Goal: Task Accomplishment & Management: Complete application form

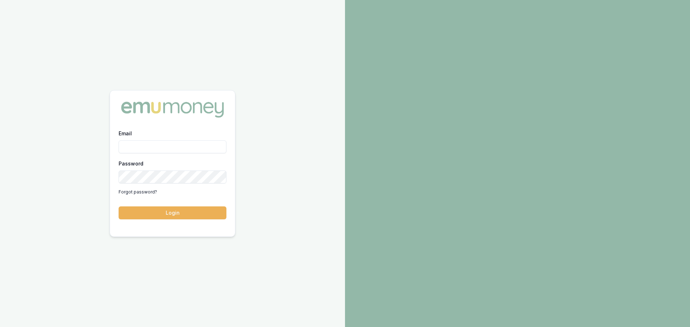
click at [131, 142] on input "Email" at bounding box center [173, 146] width 108 height 13
type input "brad.hearns@emumoney.com.au"
click at [119, 207] on button "Login" at bounding box center [173, 213] width 108 height 13
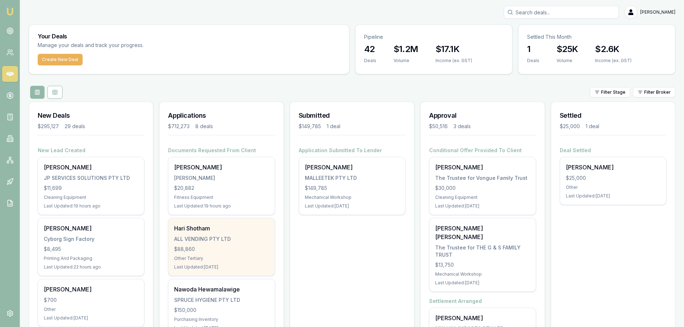
click at [196, 238] on div "ALL VENDING PTY LTD" at bounding box center [221, 239] width 94 height 7
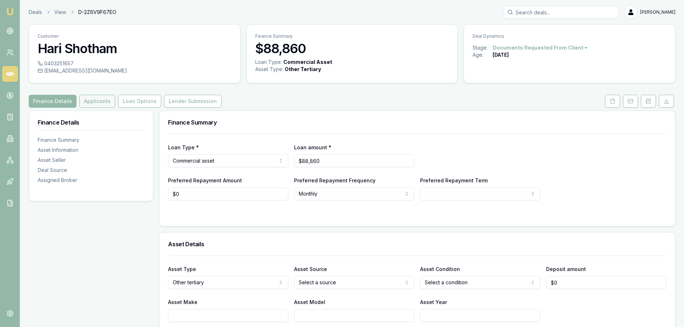
click at [96, 105] on button "Applicants" at bounding box center [97, 101] width 36 height 13
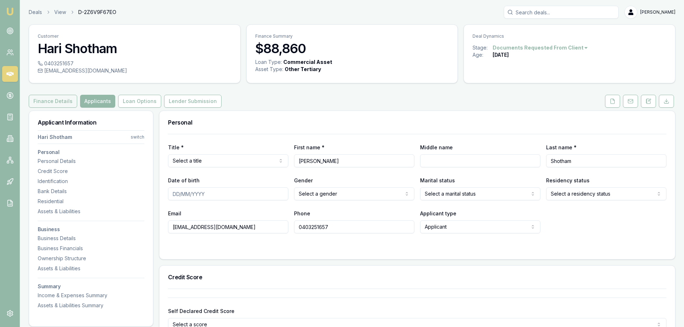
click at [51, 99] on button "Finance Details" at bounding box center [53, 101] width 49 height 13
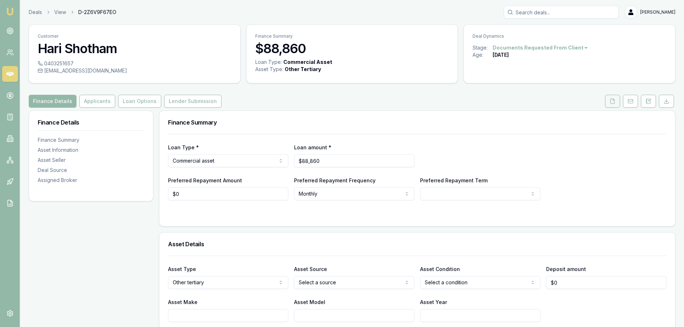
click at [607, 99] on button at bounding box center [612, 101] width 15 height 13
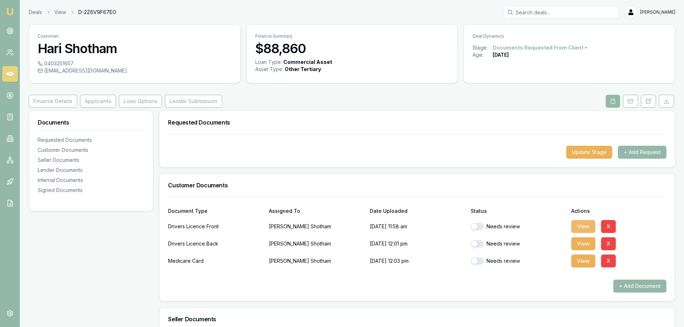
click at [578, 228] on button "View" at bounding box center [584, 226] width 24 height 13
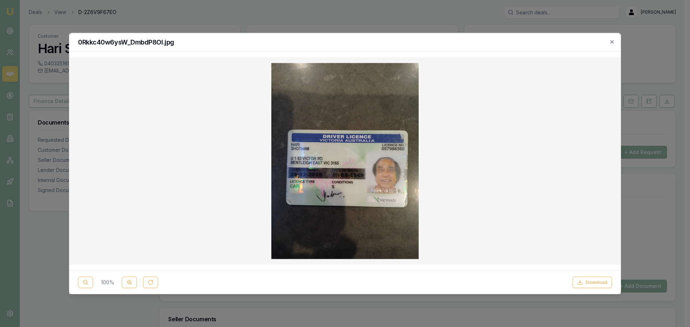
click at [613, 45] on div "0Rkkc40w6ysW_DmbdP8OI.jpg" at bounding box center [344, 42] width 551 height 18
click at [597, 285] on button "Download" at bounding box center [592, 282] width 40 height 11
click at [610, 42] on icon "button" at bounding box center [612, 42] width 6 height 6
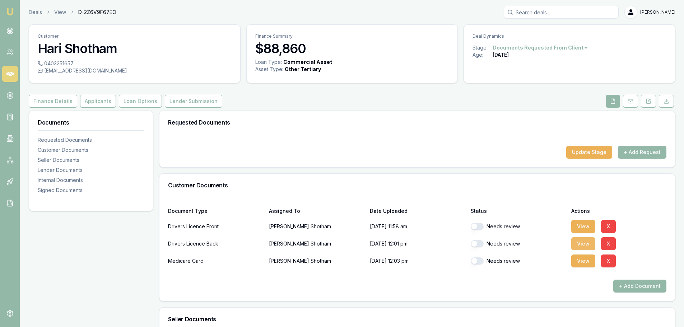
click at [580, 243] on button "View" at bounding box center [584, 244] width 24 height 13
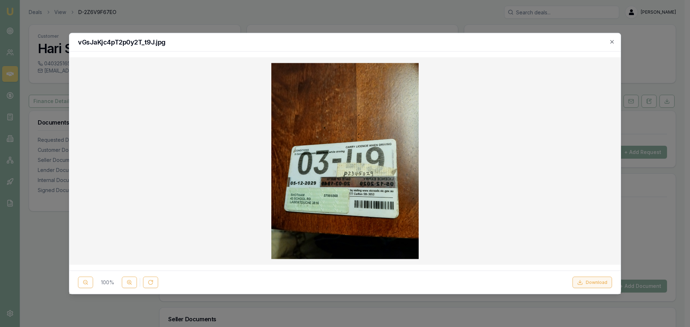
click at [588, 282] on button "Download" at bounding box center [592, 282] width 40 height 11
click at [613, 39] on icon "button" at bounding box center [612, 42] width 6 height 6
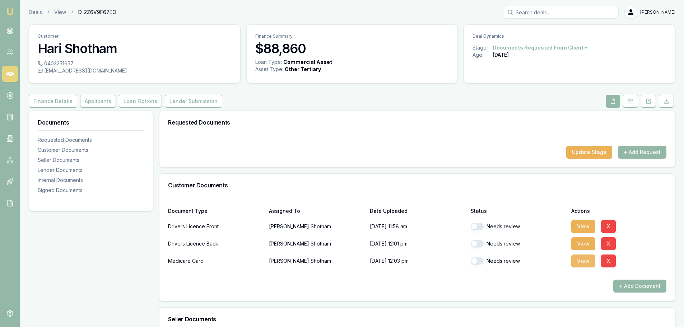
click at [583, 262] on button "View" at bounding box center [584, 261] width 24 height 13
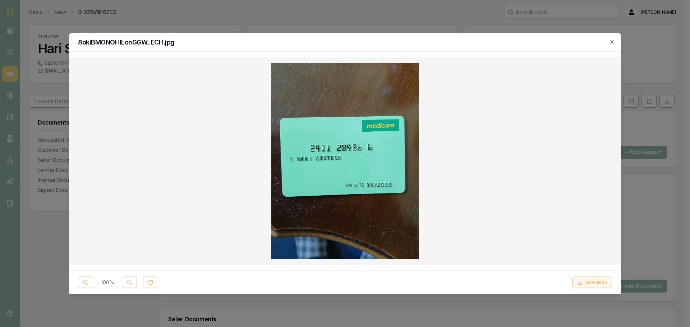
click at [588, 280] on button "Download" at bounding box center [592, 282] width 40 height 11
drag, startPoint x: 437, startPoint y: 47, endPoint x: 476, endPoint y: 47, distance: 39.2
click at [438, 47] on div "8okiBMONOHlLonGGW_ECH.jpg" at bounding box center [344, 42] width 551 height 18
click at [612, 40] on icon "button" at bounding box center [612, 42] width 6 height 6
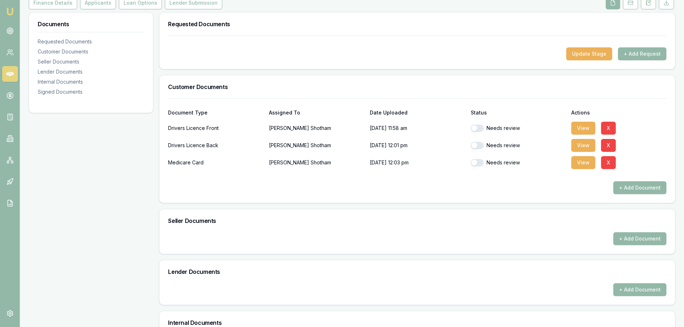
scroll to position [108, 0]
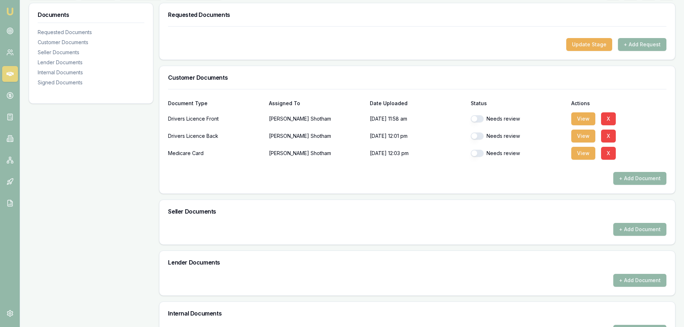
click at [479, 113] on div "Needs review" at bounding box center [518, 119] width 95 height 14
click at [479, 117] on button "button" at bounding box center [477, 118] width 13 height 7
checkbox input "true"
click at [480, 136] on button "button" at bounding box center [477, 136] width 13 height 7
checkbox input "true"
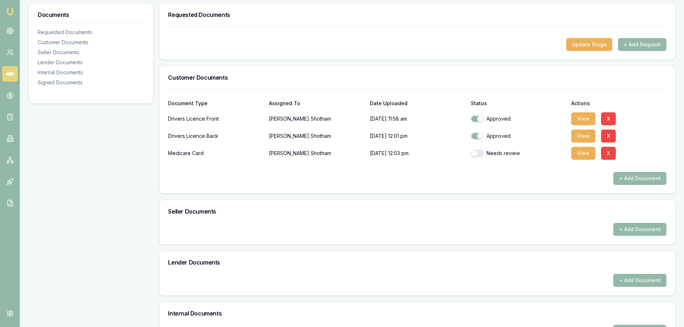
click at [479, 155] on button "button" at bounding box center [477, 153] width 13 height 7
checkbox input "true"
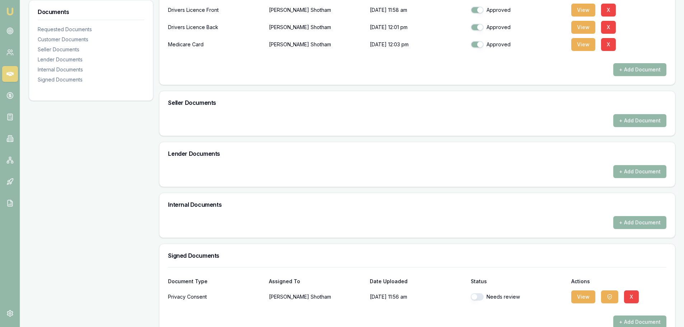
scroll to position [233, 0]
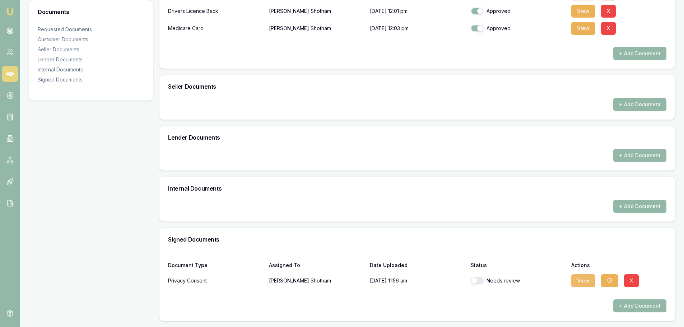
click at [586, 279] on button "View" at bounding box center [584, 281] width 24 height 13
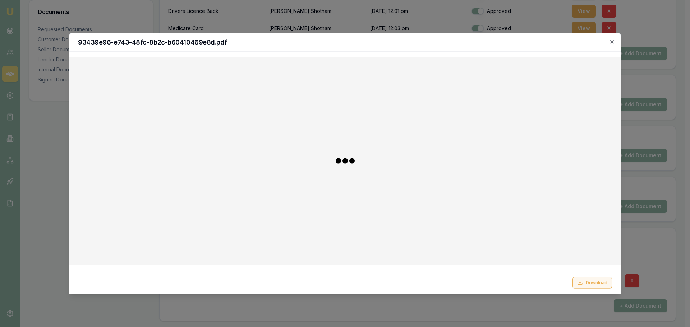
click at [589, 285] on button "Download" at bounding box center [592, 282] width 40 height 11
click at [610, 42] on icon "button" at bounding box center [612, 42] width 6 height 6
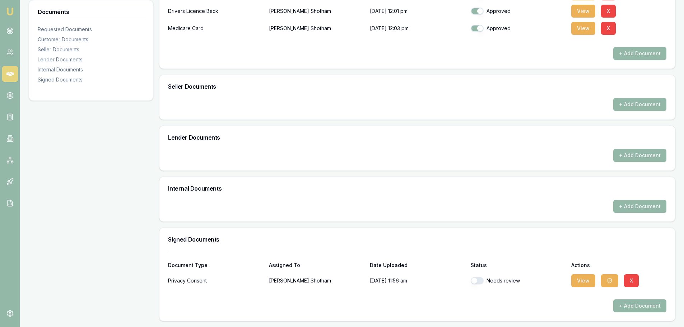
click at [478, 282] on button "button" at bounding box center [477, 280] width 13 height 7
checkbox input "true"
click at [611, 282] on icon "button" at bounding box center [610, 280] width 4 height 5
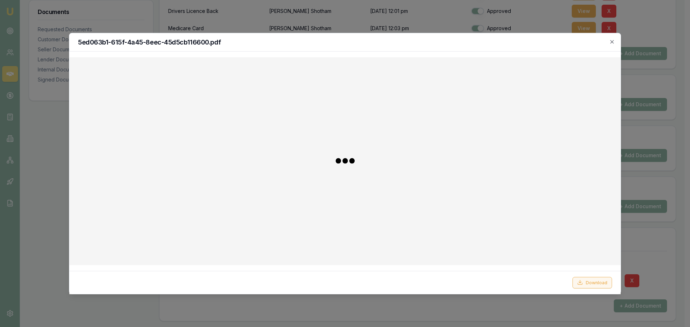
click at [593, 282] on button "Download" at bounding box center [592, 282] width 40 height 11
drag, startPoint x: 472, startPoint y: 46, endPoint x: 522, endPoint y: 44, distance: 49.3
click at [472, 46] on div "5ed063b1-615f-4a45-8eec-45d5cb116600.pdf" at bounding box center [344, 42] width 551 height 18
click at [609, 42] on h2 "5ed063b1-615f-4a45-8eec-45d5cb116600.pdf" at bounding box center [345, 42] width 534 height 6
click at [612, 42] on icon "button" at bounding box center [611, 41] width 3 height 3
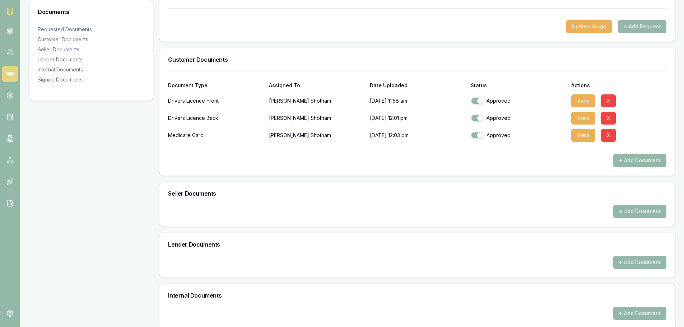
scroll to position [0, 0]
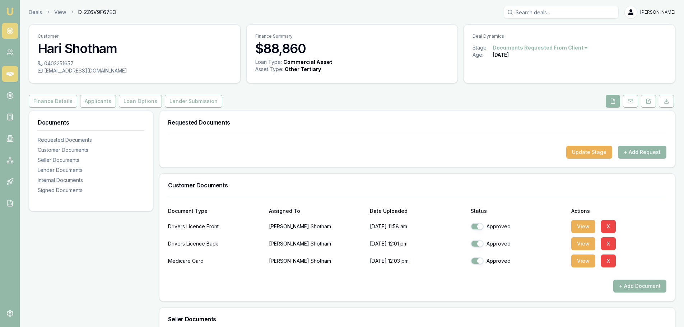
click at [10, 33] on icon at bounding box center [9, 30] width 7 height 7
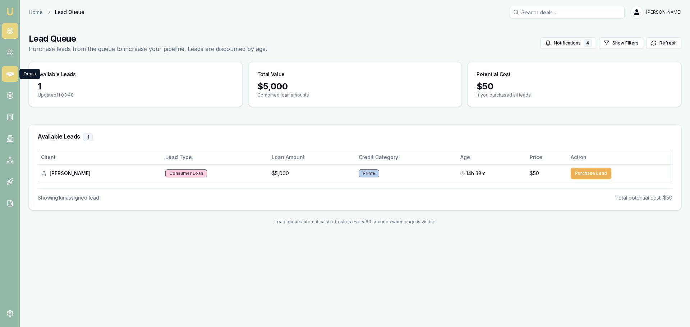
click at [6, 72] on link at bounding box center [10, 74] width 16 height 16
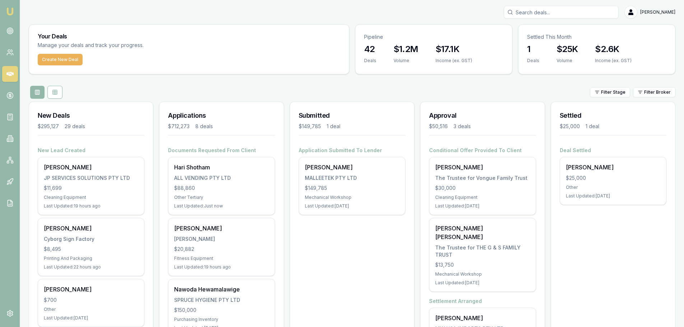
drag, startPoint x: 297, startPoint y: 85, endPoint x: 308, endPoint y: 90, distance: 11.7
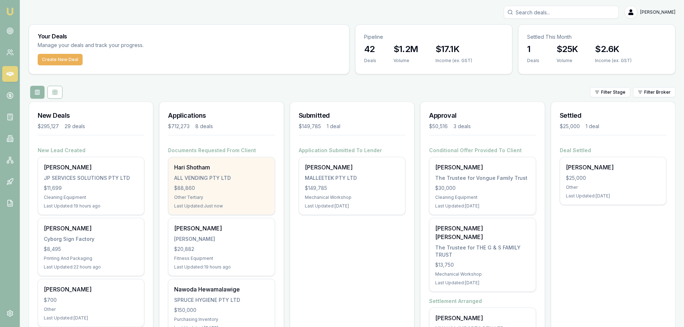
click at [201, 176] on div "ALL VENDING PTY LTD" at bounding box center [221, 178] width 94 height 7
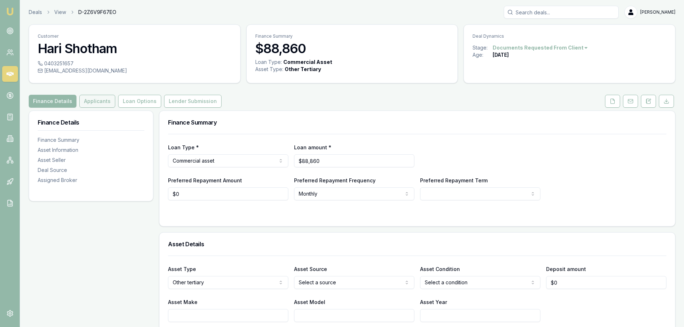
click at [93, 101] on button "Applicants" at bounding box center [97, 101] width 36 height 13
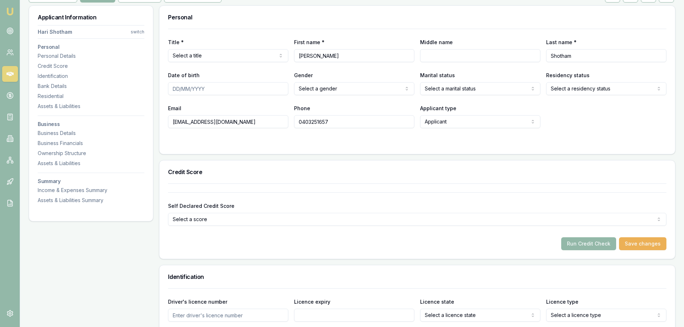
scroll to position [108, 0]
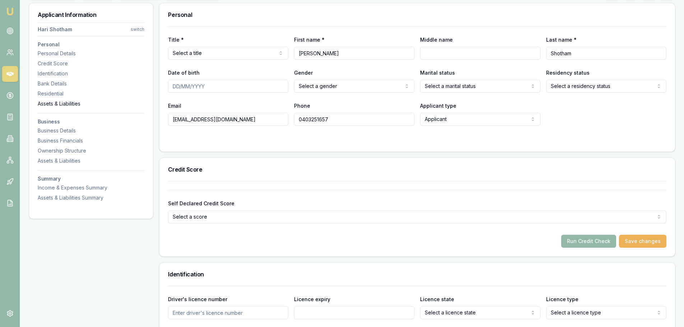
click at [49, 100] on div "Assets & Liabilities" at bounding box center [91, 103] width 107 height 7
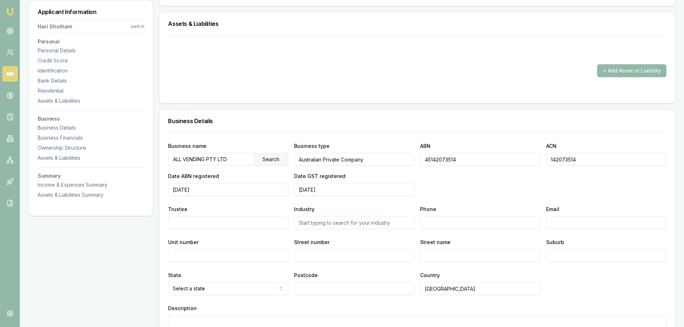
scroll to position [770, 0]
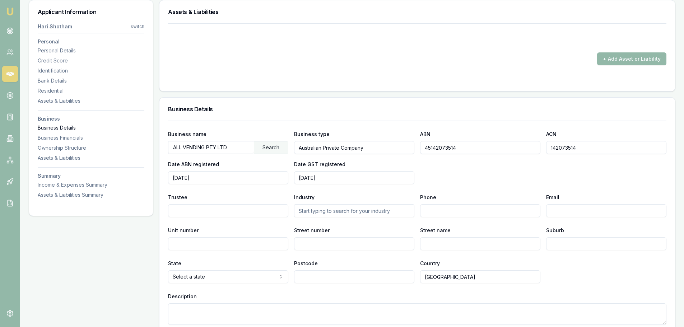
click at [51, 126] on div "Business Details" at bounding box center [91, 127] width 107 height 7
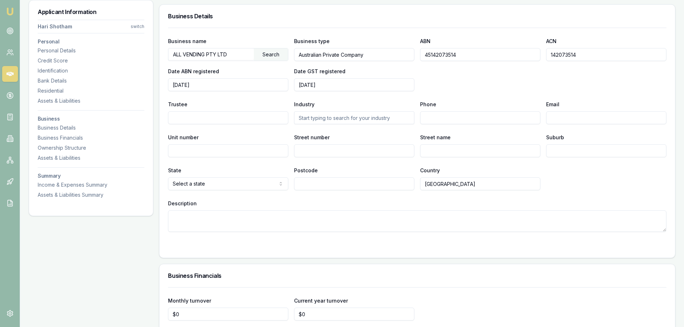
scroll to position [867, 0]
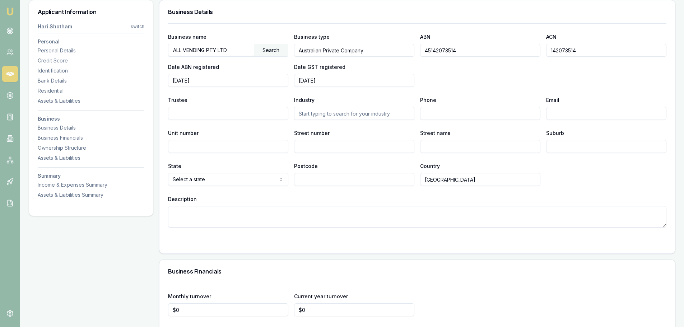
drag, startPoint x: 475, startPoint y: 52, endPoint x: 417, endPoint y: 52, distance: 57.5
click at [417, 52] on div "Business name ALL VENDING PTY LTD Search Business type Australian Private Compa…" at bounding box center [417, 59] width 499 height 55
click at [541, 227] on textarea "Description" at bounding box center [417, 217] width 499 height 22
click at [535, 200] on div "Description" at bounding box center [417, 211] width 499 height 33
click at [177, 235] on form "Business name ALL VENDING PTY LTD Search Business type Australian Private Compa…" at bounding box center [417, 134] width 499 height 222
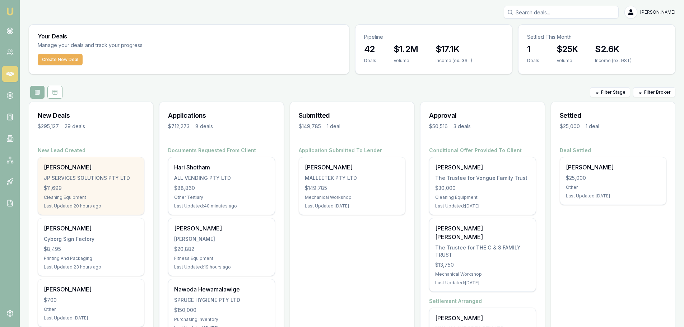
click at [83, 176] on div "JP SERVICES SOLUTIONS PTY LTD" at bounding box center [91, 178] width 94 height 7
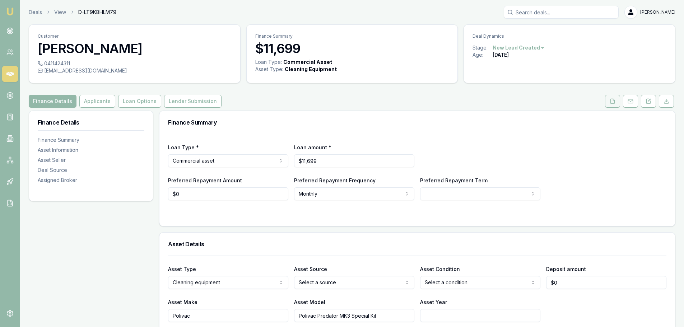
click at [616, 106] on button at bounding box center [612, 101] width 15 height 13
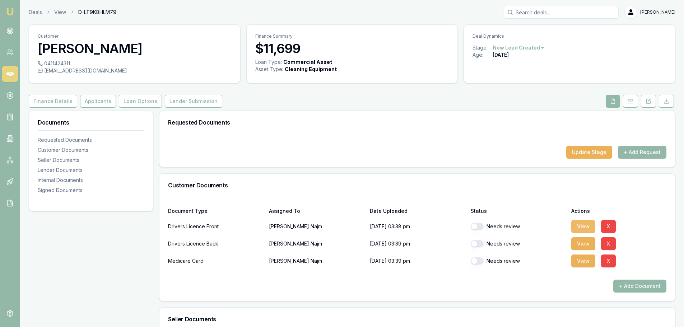
click at [580, 222] on button "View" at bounding box center [584, 226] width 24 height 13
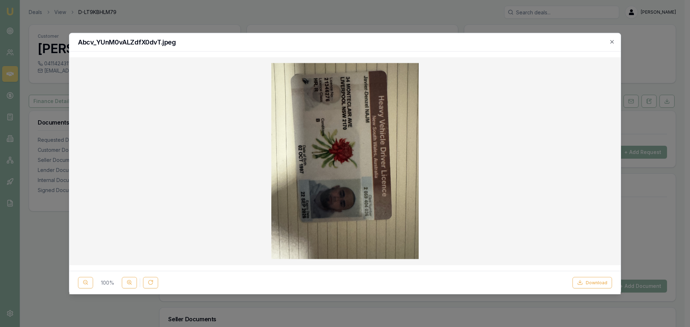
click at [610, 38] on div "Abcv_YUnM0vALZdfX0dvT.jpeg" at bounding box center [344, 42] width 551 height 18
click at [610, 40] on icon "button" at bounding box center [612, 42] width 6 height 6
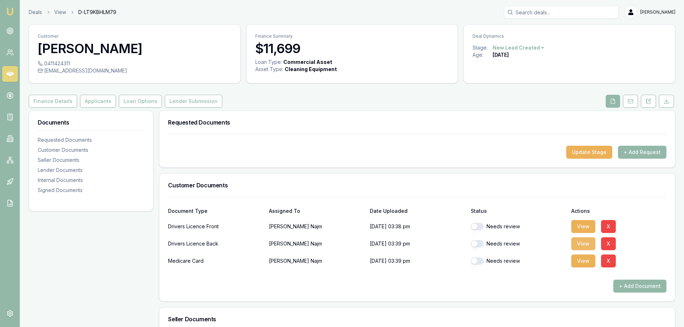
click at [579, 240] on button "View" at bounding box center [584, 244] width 24 height 13
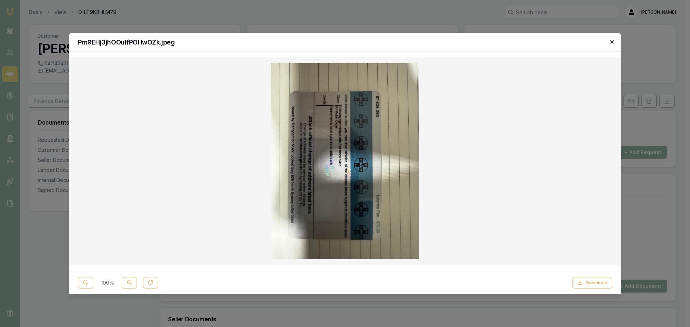
click at [611, 41] on icon "button" at bounding box center [612, 42] width 6 height 6
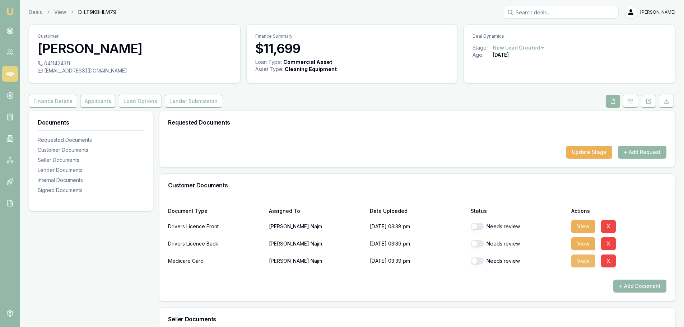
click at [584, 266] on button "View" at bounding box center [584, 261] width 24 height 13
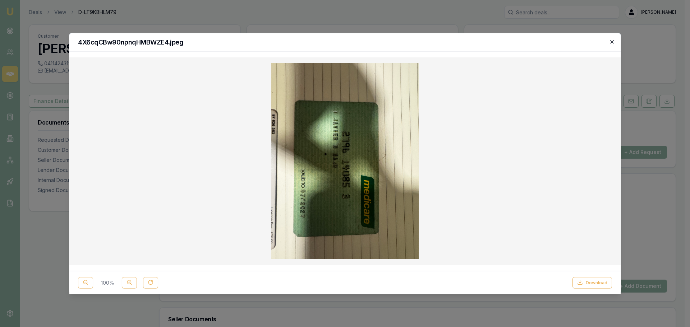
click at [612, 43] on icon "button" at bounding box center [612, 42] width 6 height 6
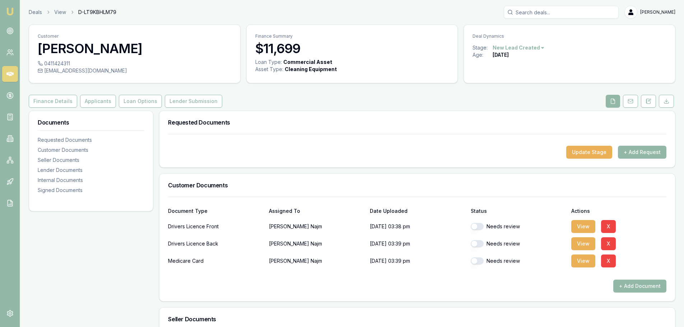
click at [550, 94] on div "Customer Javier-denzel Najm 0411424311 najmjavier@gmail.com Finance Summary $11…" at bounding box center [352, 289] width 647 height 530
click at [481, 229] on button "button" at bounding box center [477, 226] width 13 height 7
checkbox input "true"
click at [479, 245] on button "button" at bounding box center [477, 243] width 13 height 7
checkbox input "true"
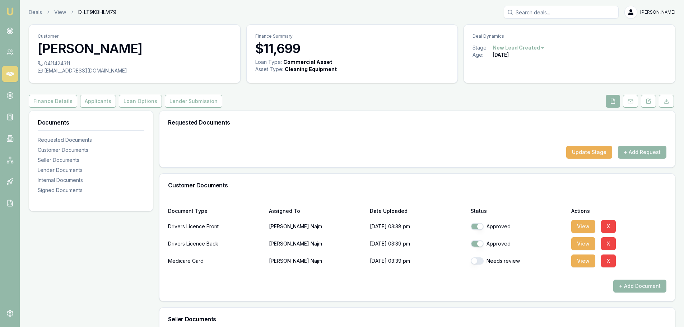
click at [480, 262] on button "button" at bounding box center [477, 261] width 13 height 7
checkbox input "true"
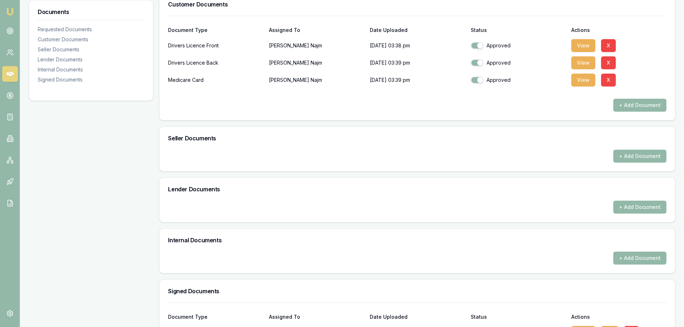
scroll to position [233, 0]
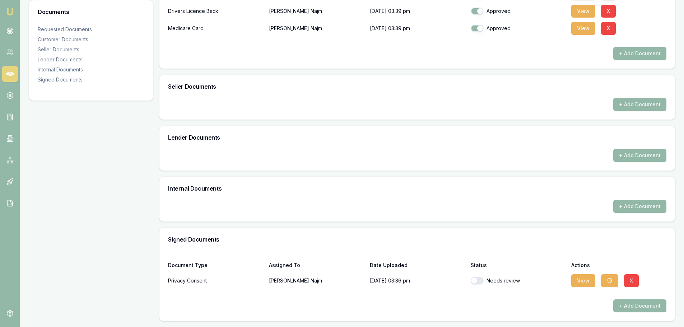
click at [479, 281] on button "button" at bounding box center [477, 280] width 13 height 7
checkbox input "true"
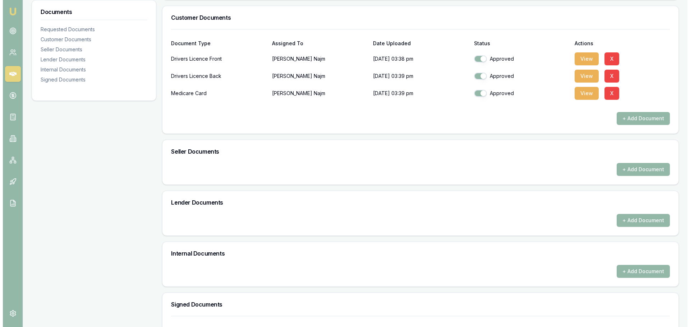
scroll to position [17, 0]
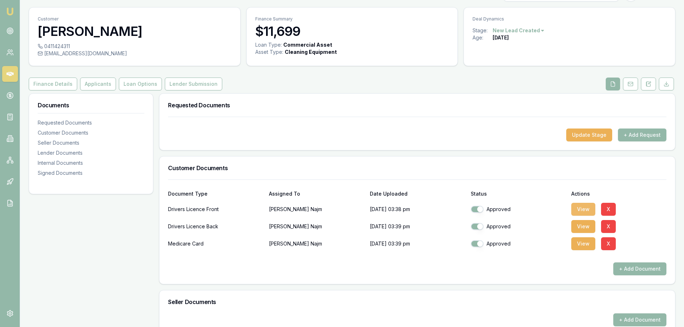
click at [583, 209] on button "View" at bounding box center [584, 209] width 24 height 13
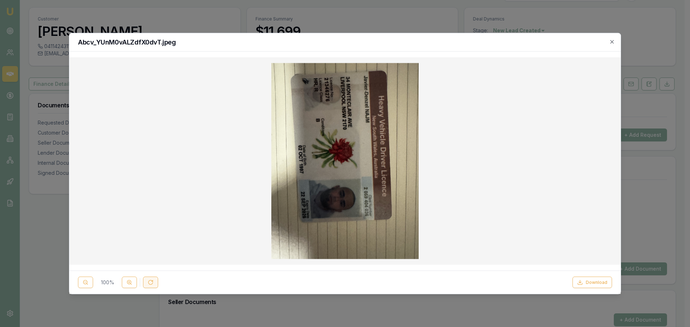
click at [147, 284] on button at bounding box center [150, 282] width 15 height 11
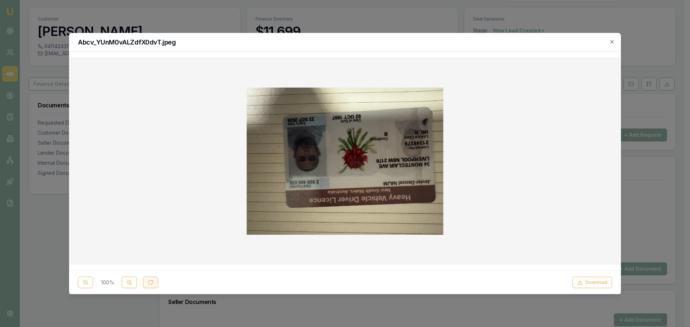
click at [150, 282] on icon at bounding box center [151, 283] width 6 height 6
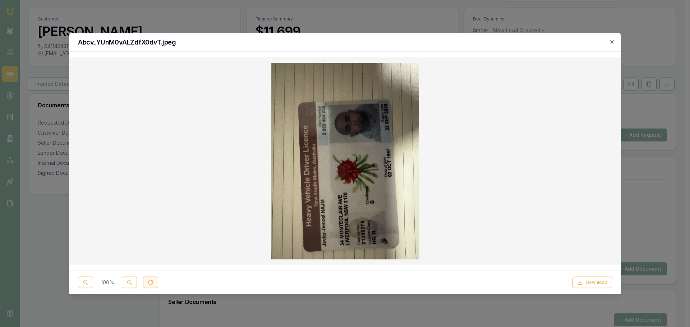
click at [150, 282] on icon at bounding box center [151, 283] width 6 height 6
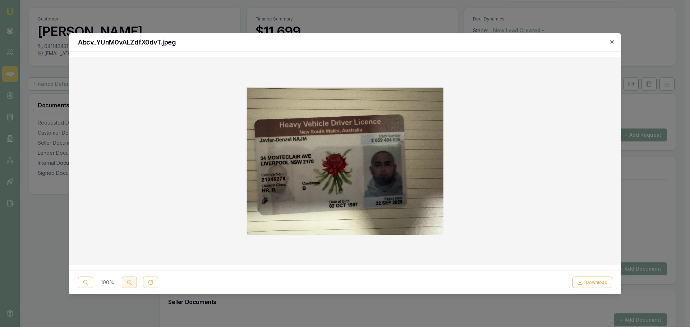
click at [127, 285] on icon at bounding box center [129, 283] width 6 height 6
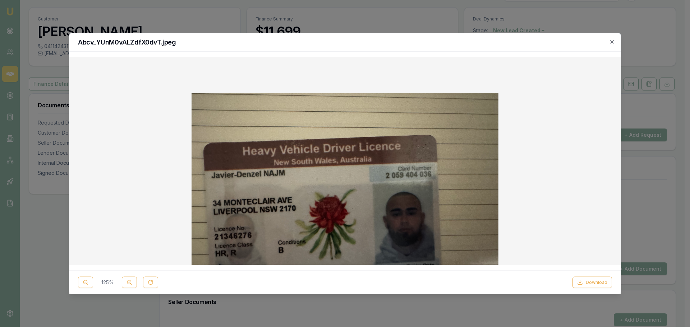
scroll to position [0, 0]
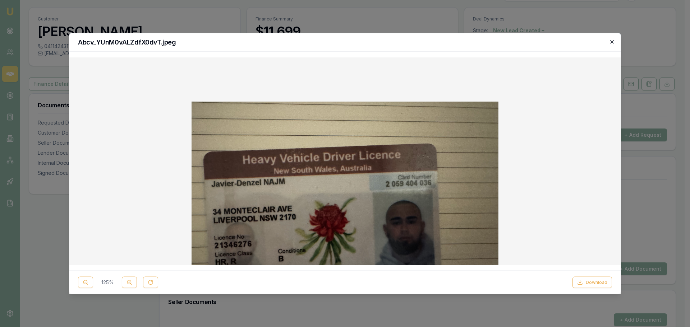
click at [610, 40] on icon "button" at bounding box center [611, 41] width 3 height 3
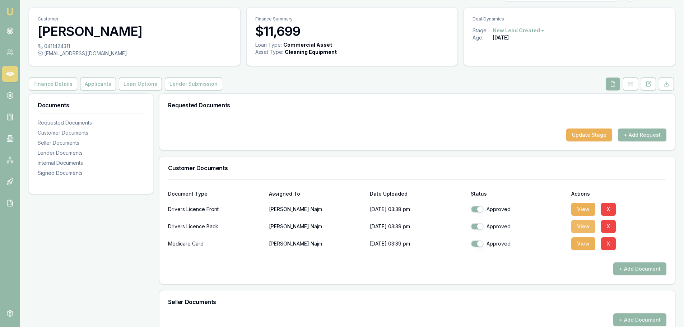
click at [587, 227] on button "View" at bounding box center [584, 226] width 24 height 13
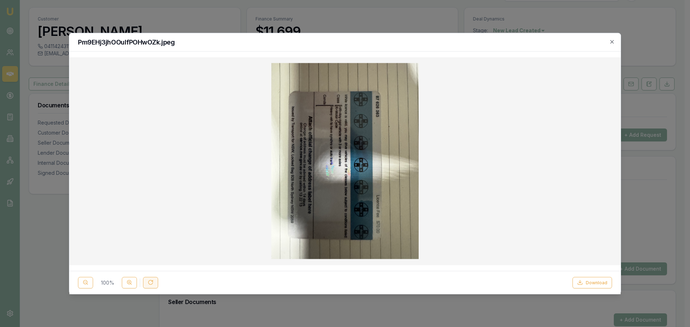
click at [146, 284] on button at bounding box center [150, 282] width 15 height 11
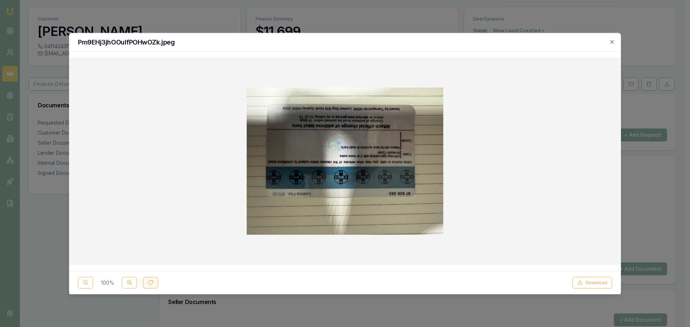
click at [150, 279] on button at bounding box center [150, 282] width 15 height 11
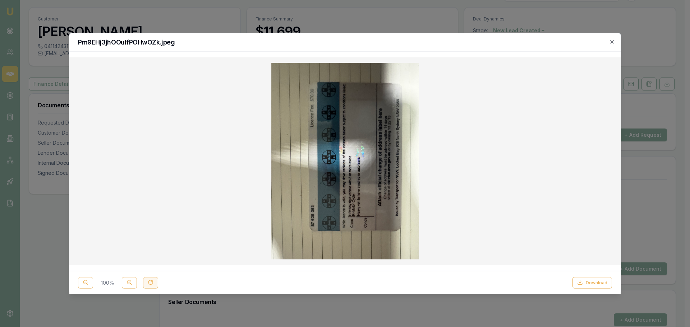
click at [150, 283] on icon at bounding box center [151, 283] width 6 height 6
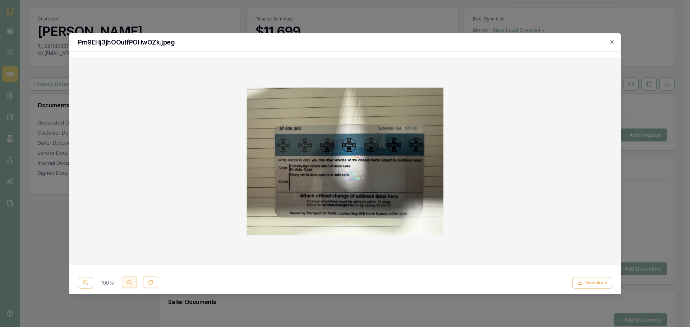
click at [130, 283] on icon at bounding box center [129, 283] width 6 height 6
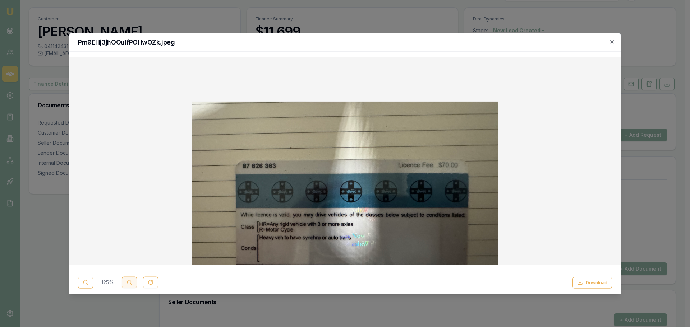
click at [130, 283] on icon at bounding box center [129, 283] width 6 height 6
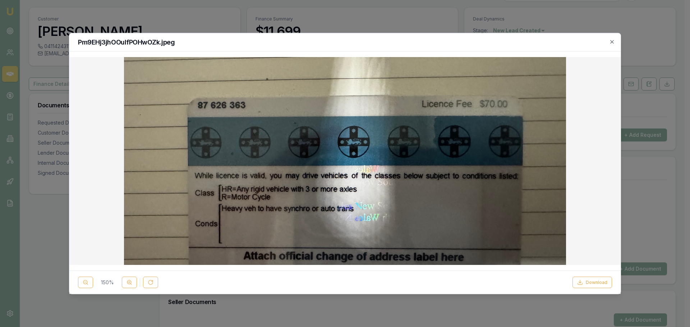
scroll to position [108, 0]
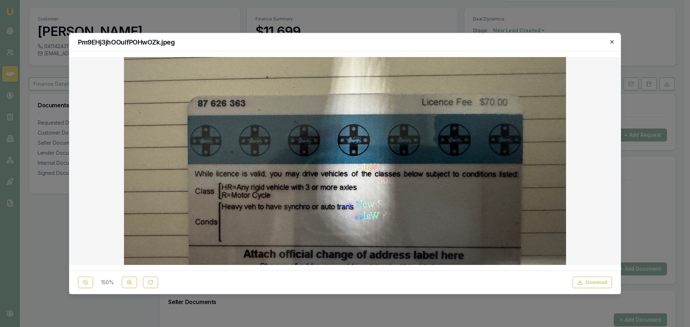
click at [611, 44] on icon "button" at bounding box center [612, 42] width 6 height 6
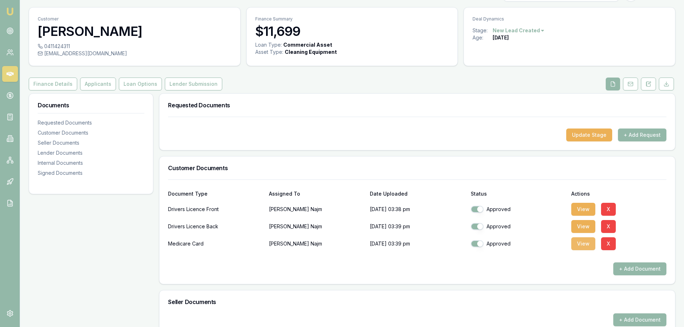
click at [584, 244] on button "View" at bounding box center [584, 244] width 24 height 13
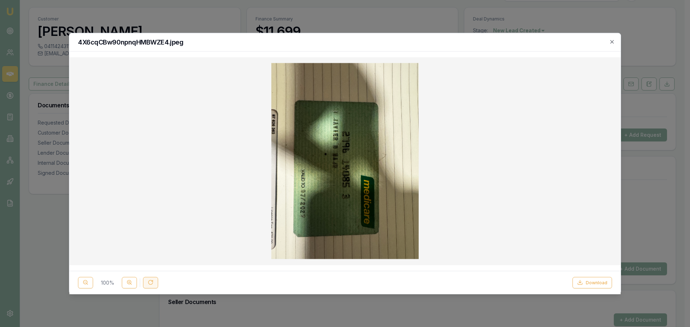
click at [146, 280] on button at bounding box center [150, 282] width 15 height 11
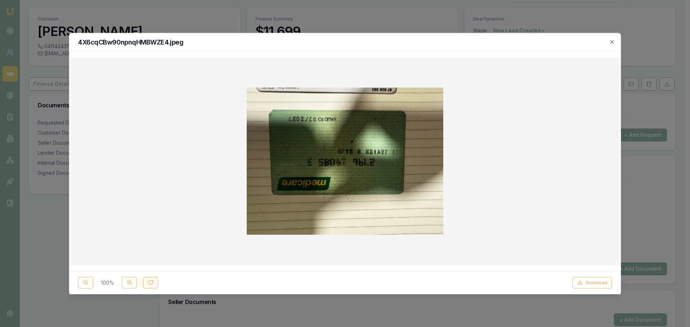
click at [151, 285] on icon at bounding box center [150, 283] width 4 height 4
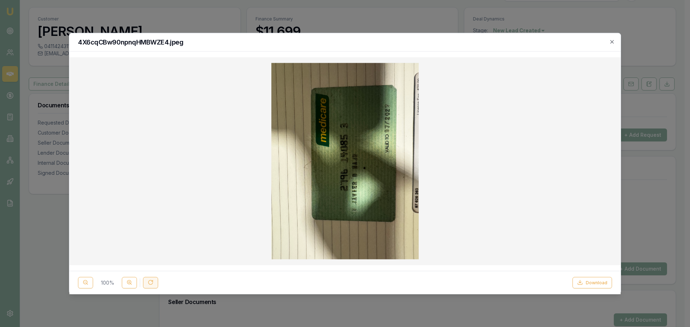
click at [151, 284] on icon at bounding box center [151, 283] width 6 height 6
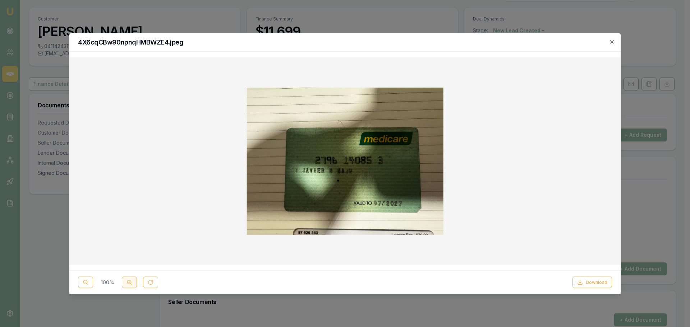
click at [129, 280] on icon at bounding box center [129, 283] width 6 height 6
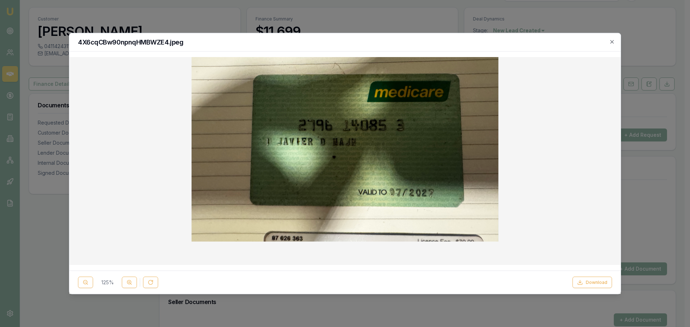
scroll to position [72, 0]
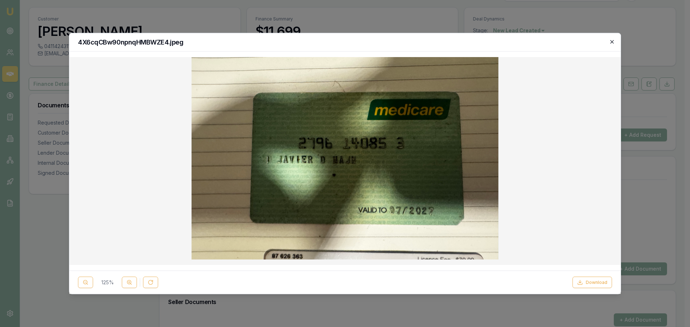
click at [611, 41] on icon "button" at bounding box center [612, 42] width 6 height 6
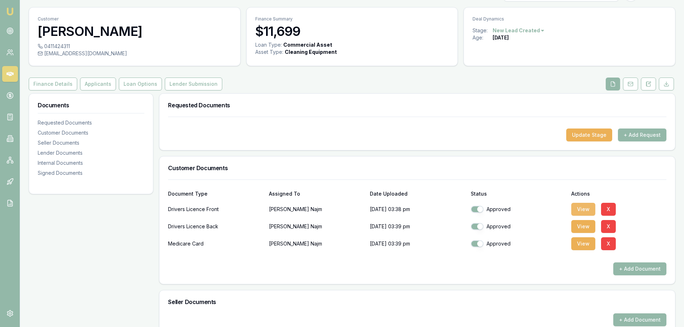
click at [583, 213] on button "View" at bounding box center [584, 209] width 24 height 13
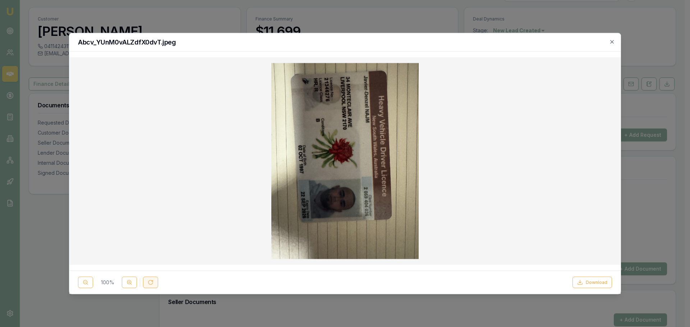
click at [155, 283] on button at bounding box center [150, 282] width 15 height 11
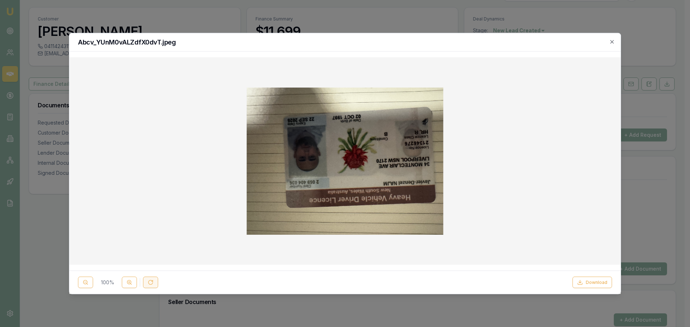
click at [152, 283] on icon at bounding box center [151, 283] width 6 height 6
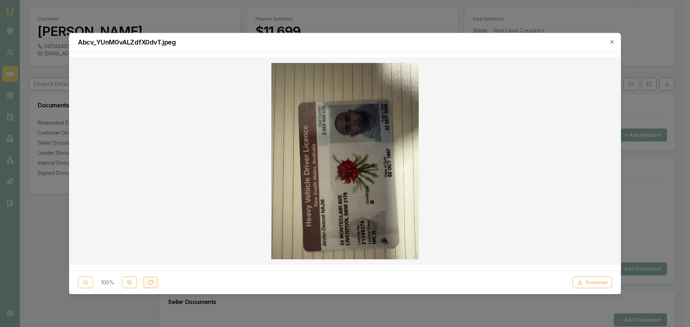
click at [152, 283] on icon at bounding box center [151, 283] width 6 height 6
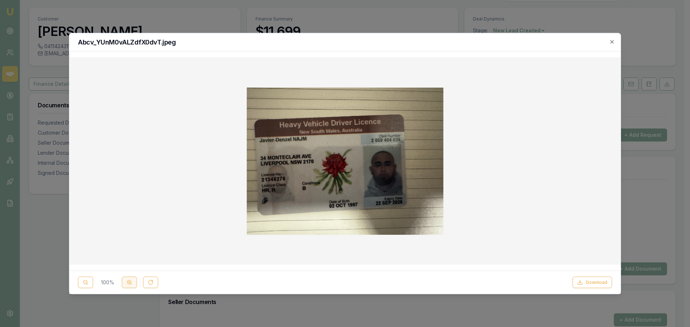
click at [130, 281] on circle at bounding box center [129, 283] width 4 height 4
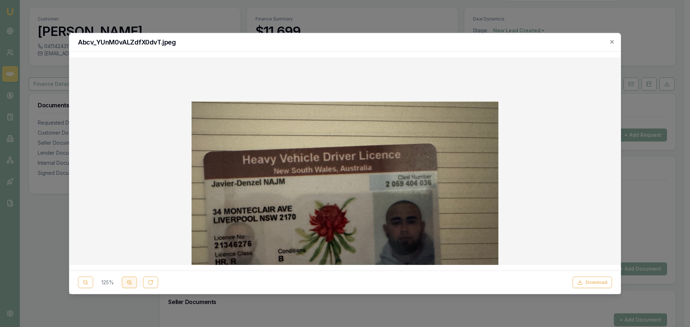
click at [130, 281] on circle at bounding box center [129, 283] width 4 height 4
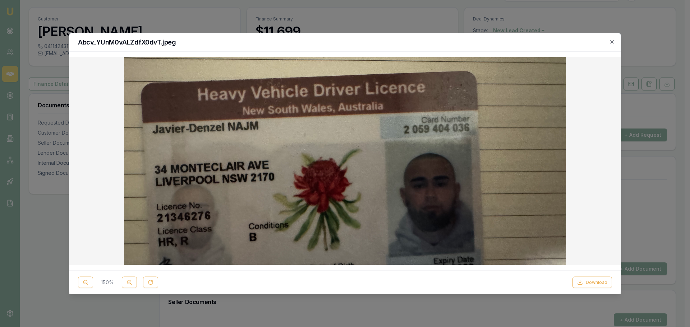
scroll to position [144, 0]
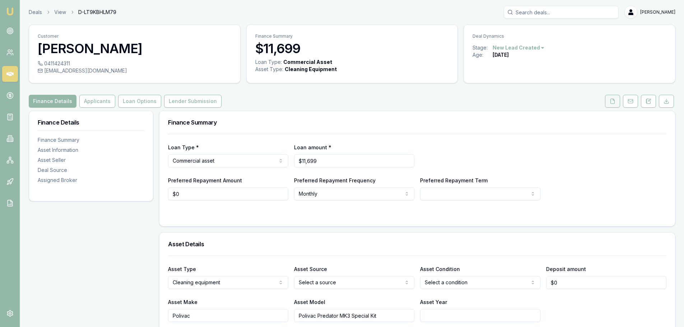
click at [617, 101] on button at bounding box center [612, 101] width 15 height 13
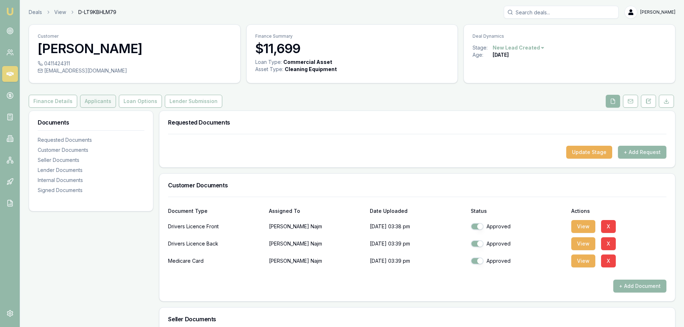
click at [96, 102] on button "Applicants" at bounding box center [98, 101] width 36 height 13
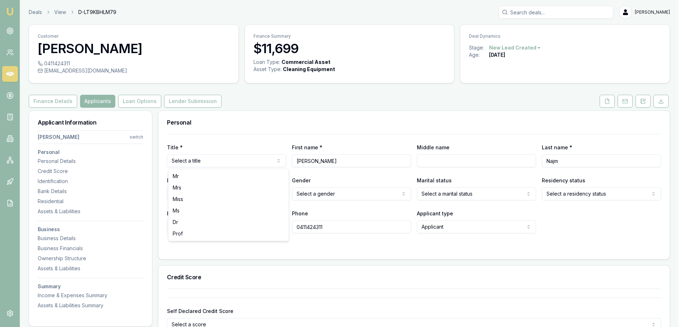
click at [187, 158] on html "Emu Broker Deals View D-LT9KBHLM79 [PERSON_NAME] Toggle Menu Customer [PERSON_N…" at bounding box center [342, 163] width 684 height 327
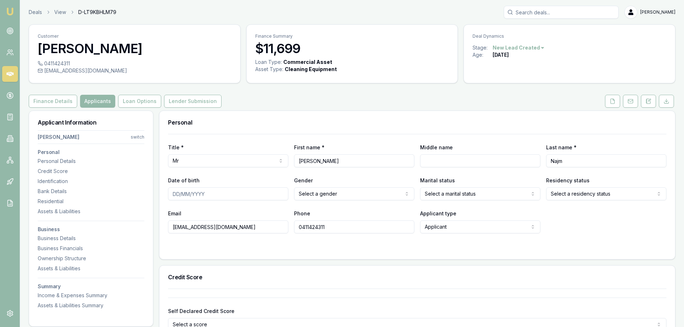
click at [321, 162] on input "[PERSON_NAME]" at bounding box center [354, 161] width 120 height 13
type input "[PERSON_NAME]"
click at [174, 194] on input "Date of birth" at bounding box center [228, 194] width 120 height 13
type input "[DATE]"
click at [433, 245] on div at bounding box center [417, 248] width 499 height 6
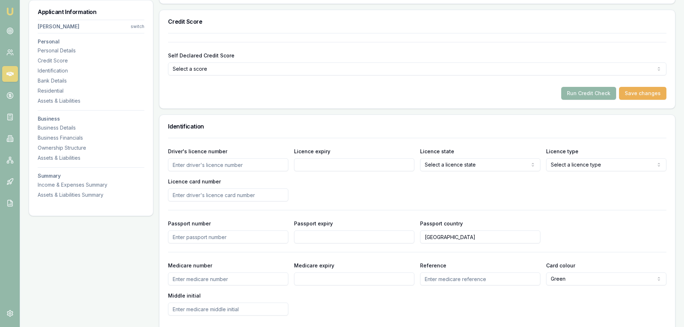
scroll to position [287, 0]
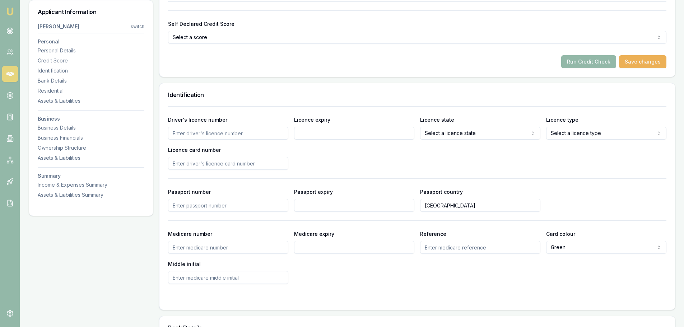
click at [189, 134] on input "Driver's licence number" at bounding box center [228, 133] width 120 height 13
type input "2059404036"
type input "[DATE]"
select select "OPEN_LICENCE"
click at [211, 161] on input "Licence card number" at bounding box center [228, 163] width 120 height 13
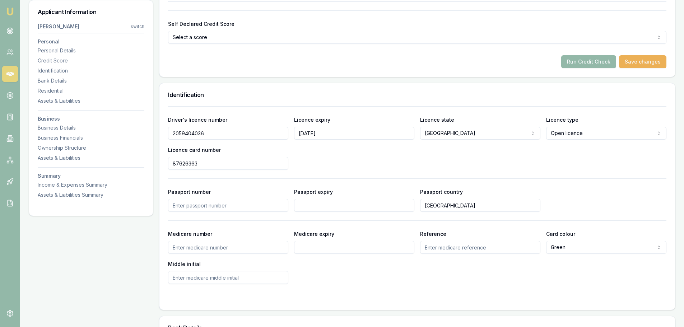
type input "87626363"
click at [195, 250] on input "Medicare number" at bounding box center [228, 247] width 120 height 13
type input "2796140853"
type input "07/2026"
type input "1"
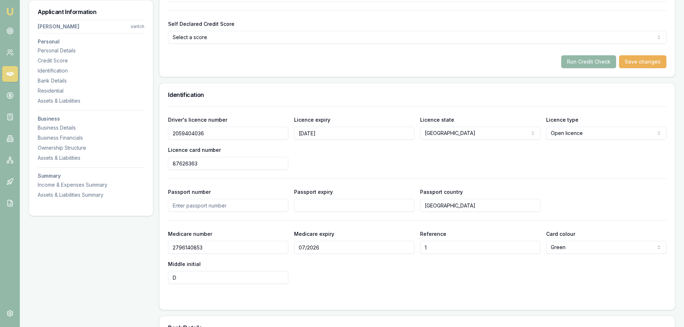
type input "D"
click at [384, 279] on div "Medicare number [MEDICAL_ID] Medicare expiry 07/2026 Reference 1 Card colour Gr…" at bounding box center [417, 257] width 499 height 55
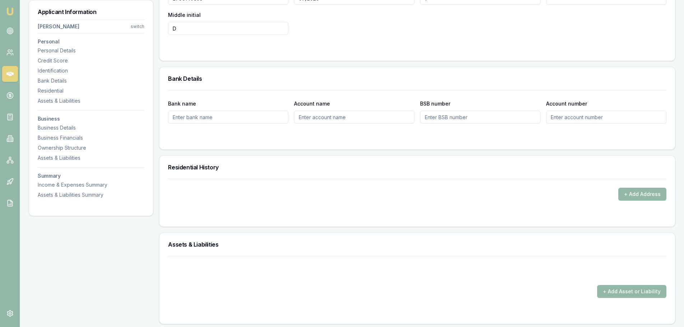
scroll to position [539, 0]
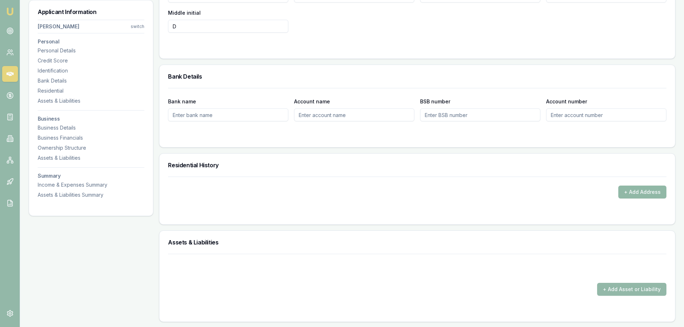
click at [633, 190] on button "+ Add Address" at bounding box center [643, 192] width 48 height 13
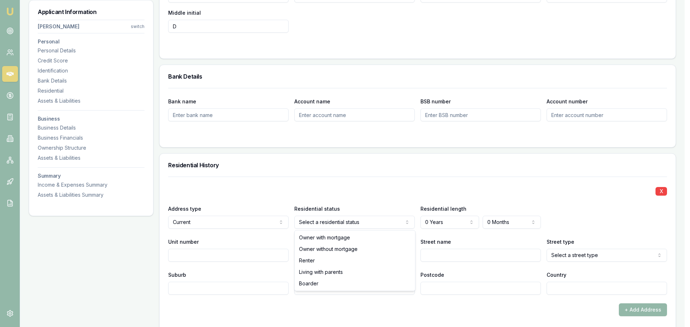
select select "RENTER"
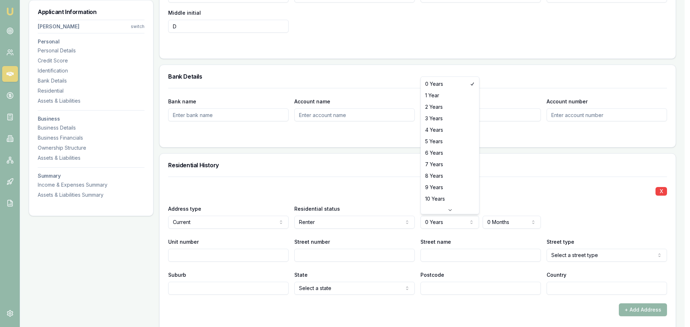
select select "5"
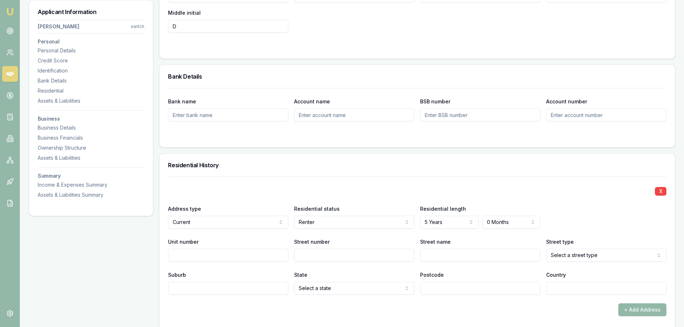
click at [313, 254] on input "Street number" at bounding box center [354, 255] width 120 height 13
type input "23"
type input "Monteclair"
select select "Avenue"
type input "[GEOGRAPHIC_DATA]"
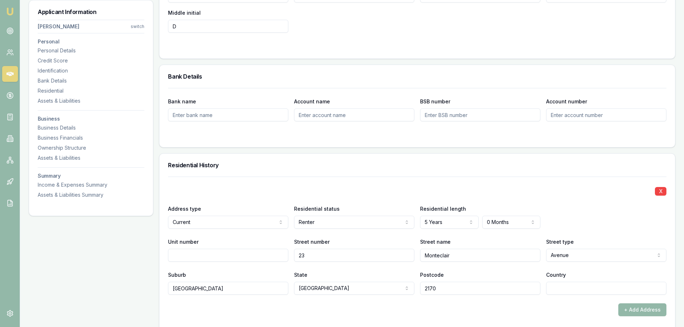
type input "2170"
type input "Aust"
click at [349, 181] on div "X Address type Current Current Previous Residential status Renter Owner with mo…" at bounding box center [417, 236] width 499 height 118
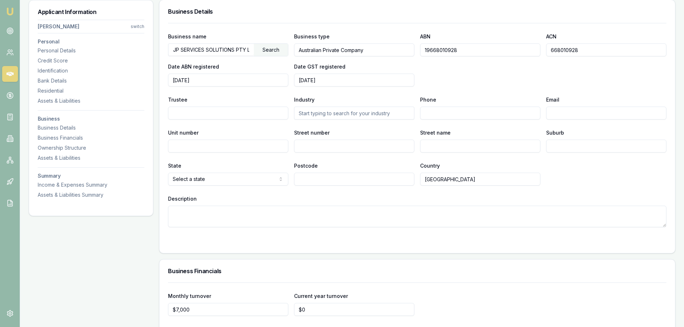
scroll to position [1006, 0]
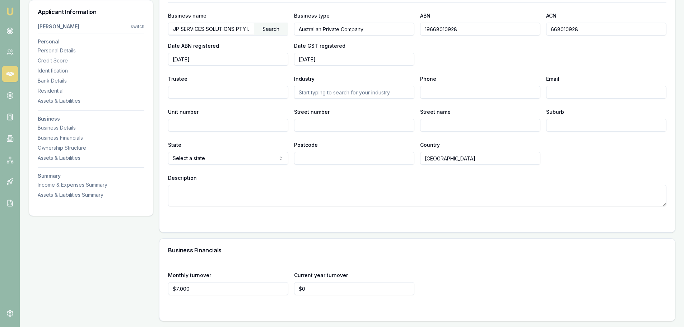
drag, startPoint x: 460, startPoint y: 31, endPoint x: 412, endPoint y: 28, distance: 47.8
click at [412, 28] on div "Business name JP SERVICES SOLUTIONS PTY LTD Search Business type Australian Pri…" at bounding box center [417, 38] width 499 height 55
click at [435, 45] on div "Business name JP SERVICES SOLUTIONS PTY LTD Search Business type Australian Pri…" at bounding box center [417, 38] width 499 height 55
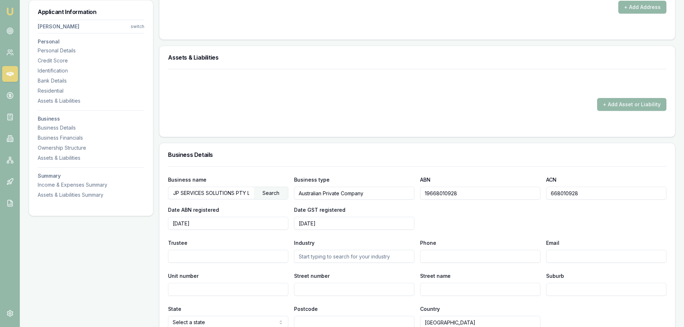
scroll to position [738, 0]
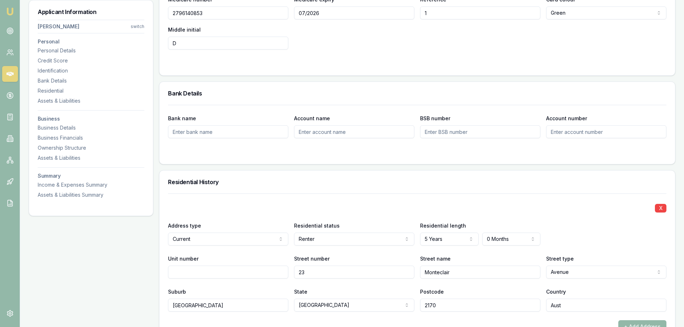
click at [448, 161] on div "Bank name Account name BSB number Account number" at bounding box center [418, 134] width 516 height 59
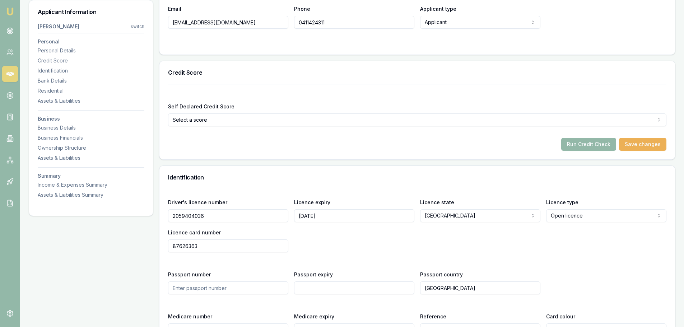
scroll to position [216, 0]
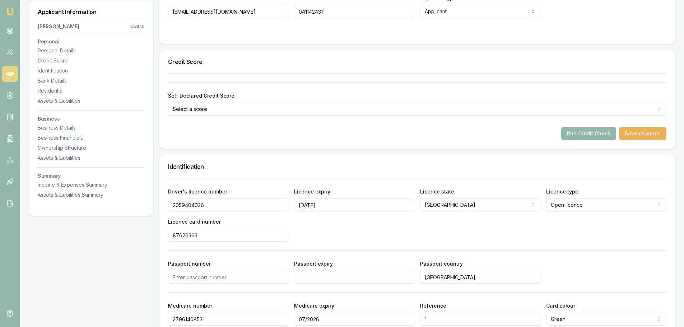
click at [586, 133] on button "Run Credit Check" at bounding box center [589, 133] width 55 height 13
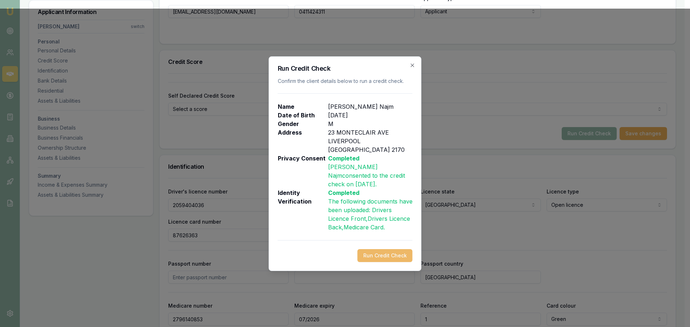
click at [378, 251] on button "Run Credit Check" at bounding box center [385, 255] width 55 height 13
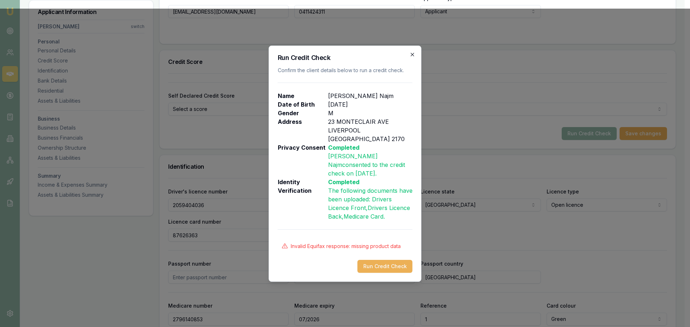
click at [412, 57] on icon "button" at bounding box center [413, 55] width 6 height 6
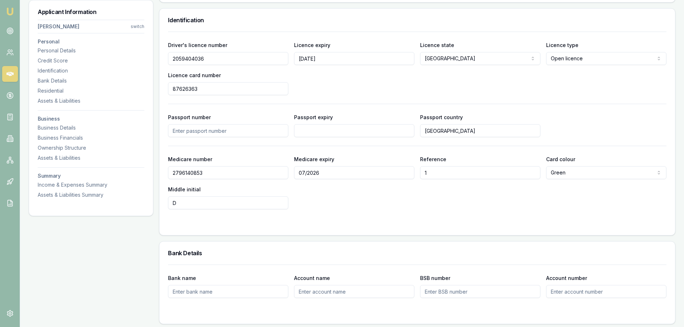
scroll to position [359, 0]
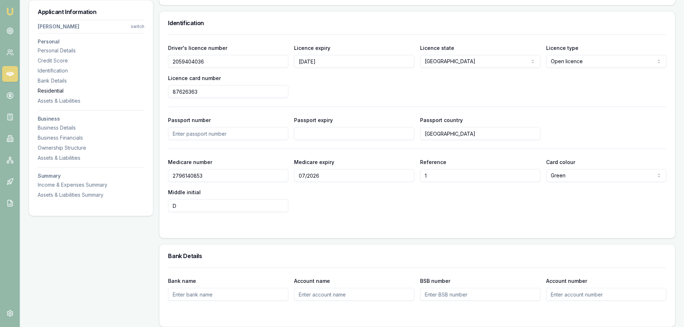
drag, startPoint x: 207, startPoint y: 92, endPoint x: 144, endPoint y: 92, distance: 62.5
drag, startPoint x: 224, startPoint y: 65, endPoint x: 138, endPoint y: 65, distance: 85.5
drag, startPoint x: 215, startPoint y: 92, endPoint x: 136, endPoint y: 92, distance: 78.7
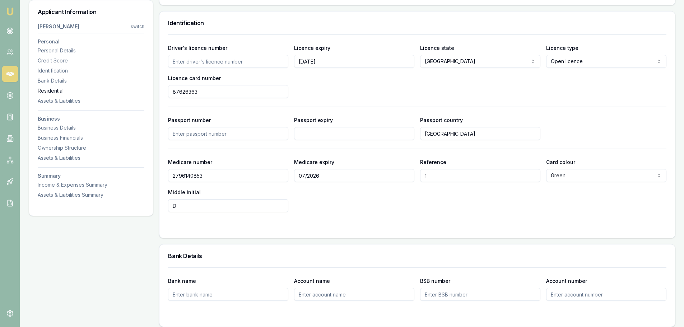
paste input "2059404036"
type input "2059404036"
click at [195, 65] on input "Driver's licence number" at bounding box center [228, 61] width 120 height 13
type input "21346272"
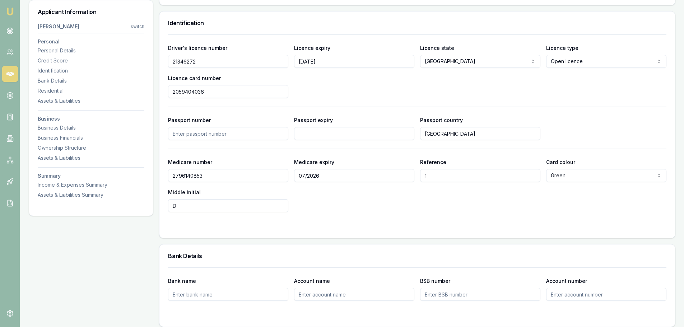
click at [200, 76] on label "Licence card number" at bounding box center [194, 78] width 53 height 6
click at [200, 85] on input "2059404036" at bounding box center [228, 91] width 120 height 13
click at [230, 114] on div "Driver's licence number [DRIVERS_LICENSE_NUMBER] Licence expiry [DATE] Licence …" at bounding box center [417, 123] width 499 height 178
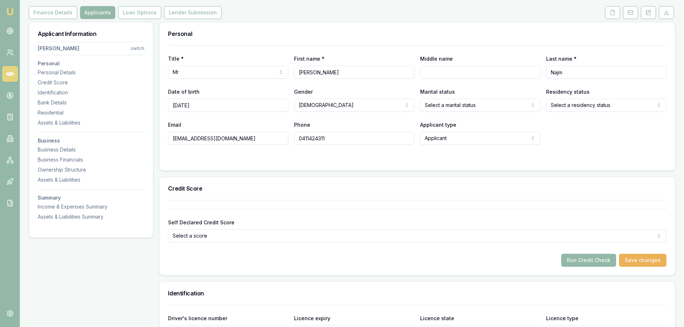
scroll to position [72, 0]
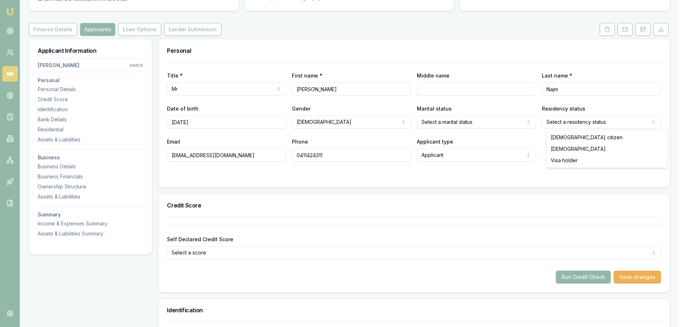
click at [598, 120] on html "Emu Broker Deals View D-LT9KBHLM79 [PERSON_NAME] Toggle Menu Customer [PERSON_N…" at bounding box center [342, 91] width 684 height 327
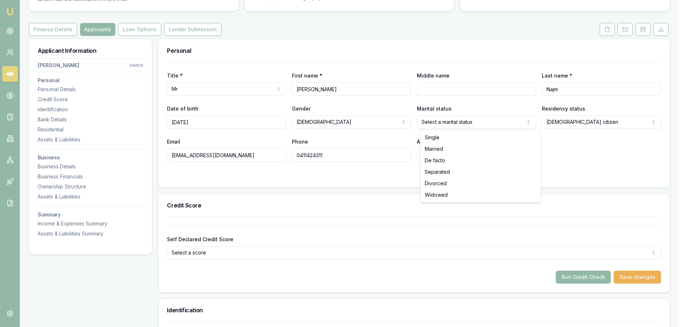
click at [452, 122] on html "Emu Broker Deals View D-LT9KBHLM79 [PERSON_NAME] Toggle Menu Customer [PERSON_N…" at bounding box center [342, 91] width 684 height 327
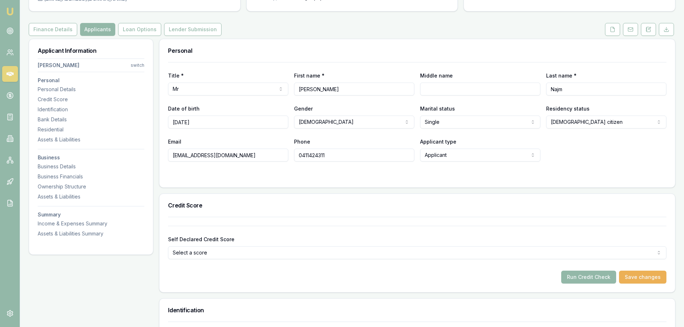
click at [389, 176] on div at bounding box center [417, 176] width 499 height 6
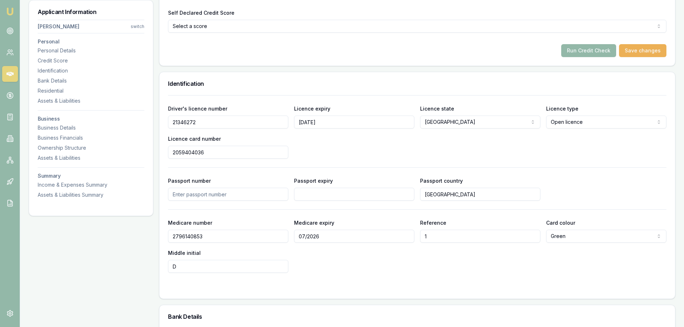
scroll to position [287, 0]
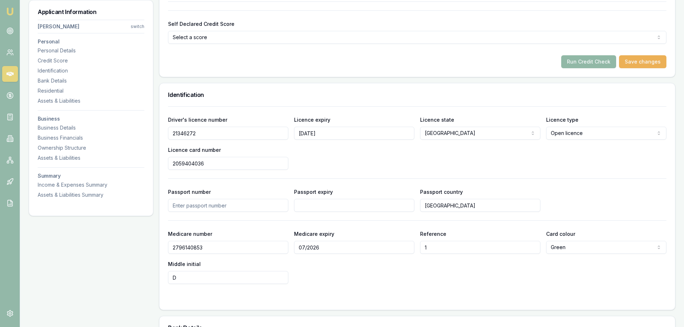
click at [593, 62] on button "Run Credit Check" at bounding box center [589, 61] width 55 height 13
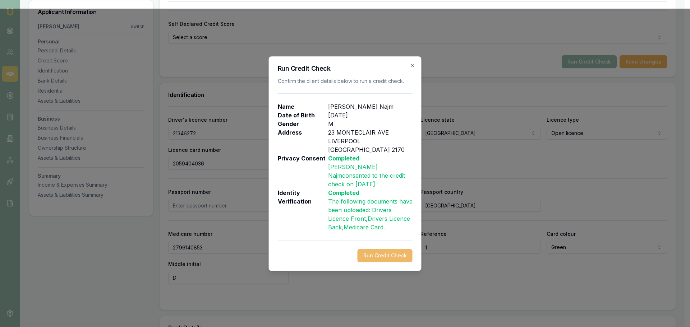
click at [388, 252] on button "Run Credit Check" at bounding box center [385, 255] width 55 height 13
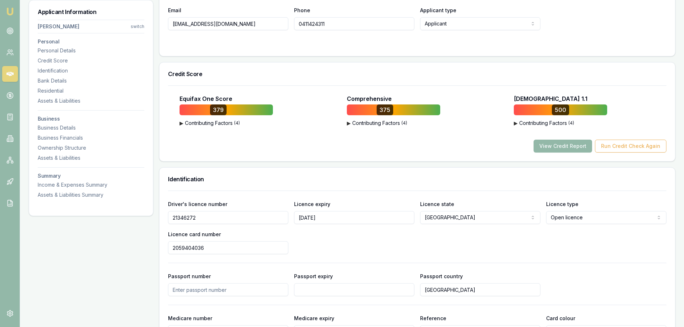
scroll to position [180, 0]
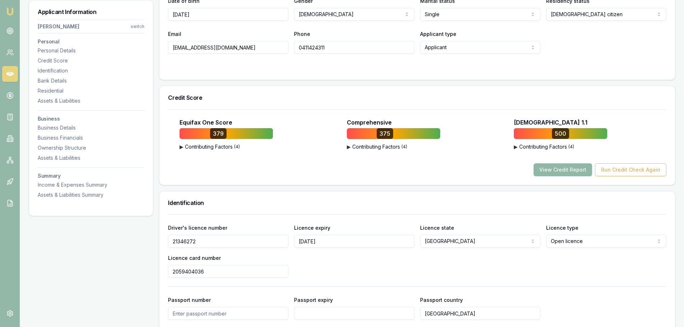
click at [570, 170] on button "View Credit Report" at bounding box center [563, 169] width 59 height 13
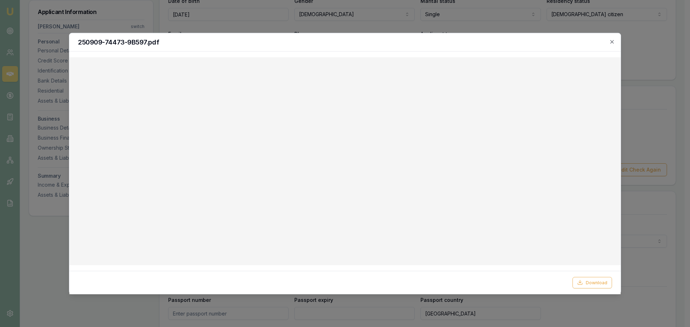
drag, startPoint x: 610, startPoint y: 39, endPoint x: 603, endPoint y: 43, distance: 7.7
click at [610, 39] on icon "button" at bounding box center [612, 42] width 6 height 6
